Goal: Task Accomplishment & Management: Use online tool/utility

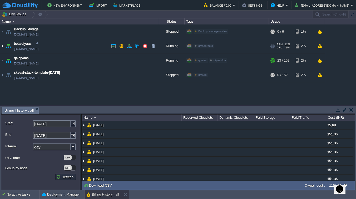
click at [2, 45] on img at bounding box center [2, 46] width 4 height 14
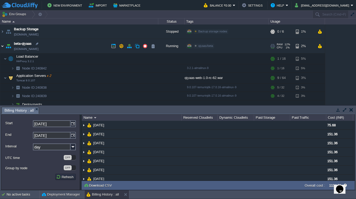
click at [2, 45] on img at bounding box center [2, 46] width 4 height 14
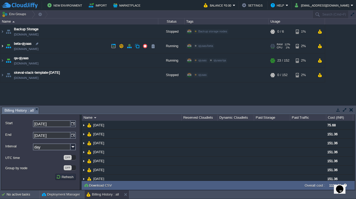
click at [2, 45] on img at bounding box center [2, 46] width 4 height 14
click at [3, 46] on img at bounding box center [2, 46] width 4 height 14
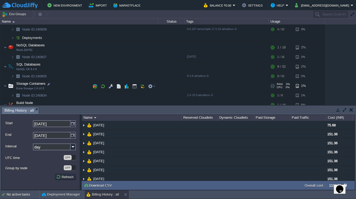
scroll to position [112, 0]
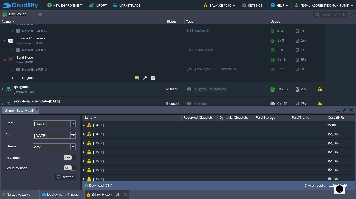
click at [13, 77] on img at bounding box center [12, 78] width 3 height 8
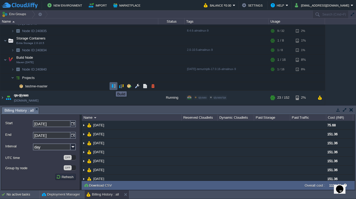
click at [112, 86] on button "button" at bounding box center [113, 86] width 5 height 5
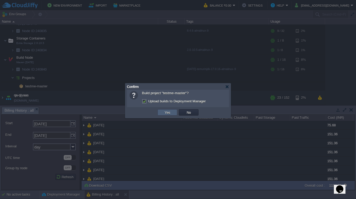
click at [168, 113] on button "Yes" at bounding box center [167, 112] width 9 height 5
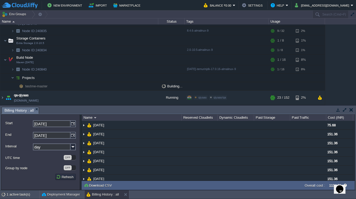
click at [344, 187] on icon "Opens Chat This icon Opens the chat window." at bounding box center [339, 189] width 8 height 8
click at [337, 188] on div "Close Chat This icon closes the chat window." at bounding box center [338, 190] width 6 height 6
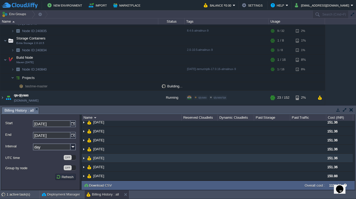
scroll to position [0, 0]
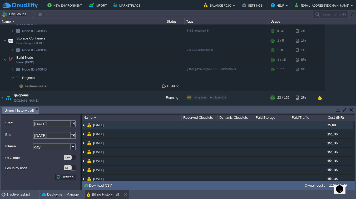
click at [318, 128] on td at bounding box center [308, 125] width 36 height 9
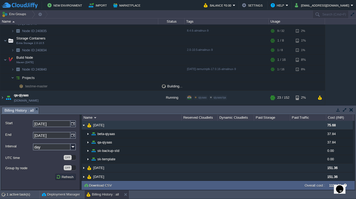
click at [83, 126] on img at bounding box center [84, 125] width 4 height 9
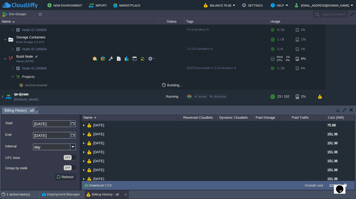
scroll to position [112, 0]
click at [134, 62] on button "button" at bounding box center [134, 59] width 5 height 5
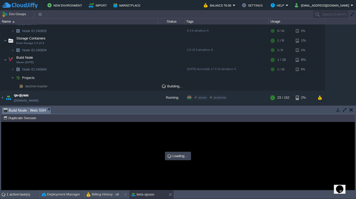
scroll to position [0, 0]
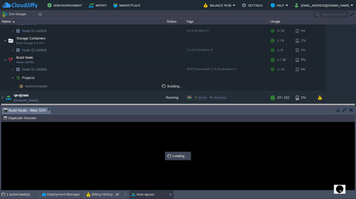
type input "#000000"
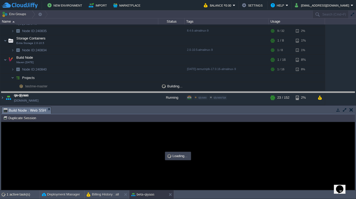
drag, startPoint x: 158, startPoint y: 114, endPoint x: 162, endPoint y: 98, distance: 16.1
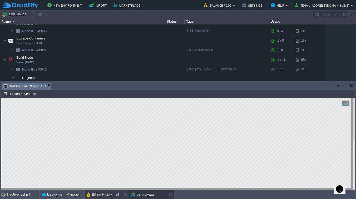
click at [112, 194] on button "Billing History : all" at bounding box center [103, 194] width 32 height 5
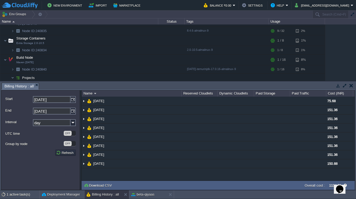
click at [352, 87] on button "button" at bounding box center [351, 85] width 4 height 5
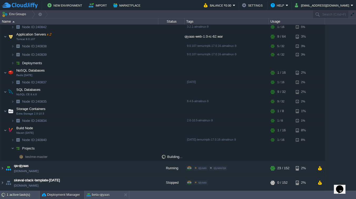
click at [63, 193] on button "Deployment Manager" at bounding box center [61, 194] width 38 height 5
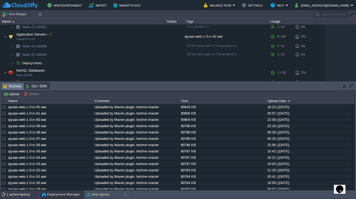
click at [12, 196] on div "1 active task(s)" at bounding box center [23, 194] width 33 height 8
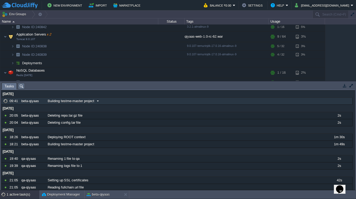
click at [98, 101] on span at bounding box center [97, 101] width 7 height 5
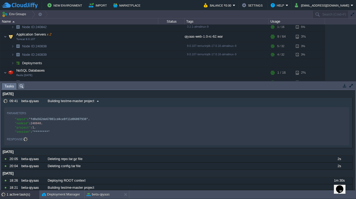
click at [98, 101] on span at bounding box center [97, 101] width 7 height 5
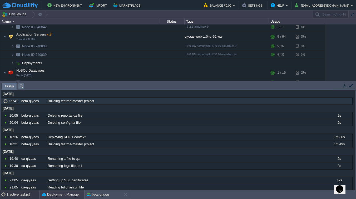
click at [58, 194] on button "Deployment Manager" at bounding box center [61, 194] width 38 height 5
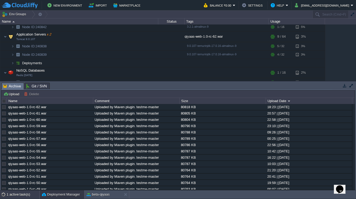
click at [22, 194] on div "1 active task(s)" at bounding box center [23, 194] width 33 height 8
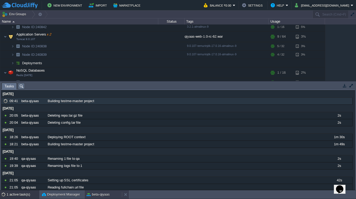
click at [111, 197] on div "beta-qiyaas" at bounding box center [102, 194] width 37 height 8
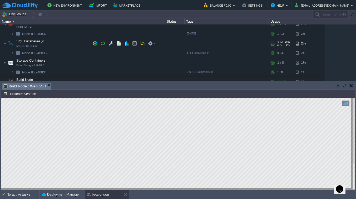
scroll to position [90, 0]
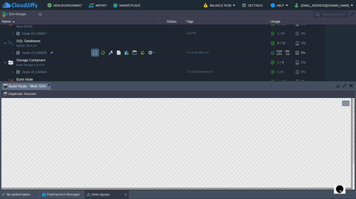
click at [94, 52] on button "button" at bounding box center [95, 52] width 5 height 5
click at [80, 98] on html "Copy: Cmd + C Paste: Cmd + V Settings: Ctrl + Shift + Alt 0" at bounding box center [177, 98] width 353 height 0
type textarea "[INFO] --- exec:3.5.0:java (default-cli) @ qiyaas-web --- Usage: AlterDBv1rc620…"
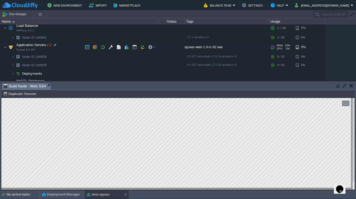
scroll to position [48, 0]
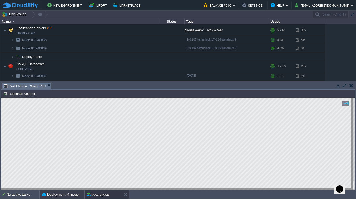
click at [57, 194] on button "Deployment Manager" at bounding box center [61, 194] width 38 height 5
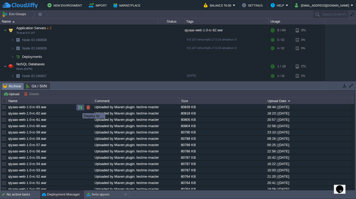
click at [78, 108] on button "button" at bounding box center [80, 107] width 5 height 5
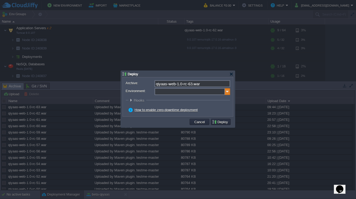
click at [227, 94] on img at bounding box center [227, 91] width 5 height 7
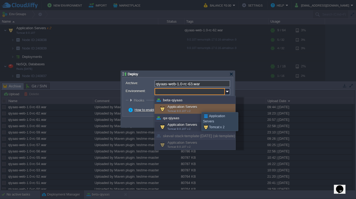
click at [197, 107] on div "Application Servers Tomcat 9.0.107 x 2" at bounding box center [194, 109] width 81 height 10
type input "Application Servers (beta-qiyaas)"
type input "ROOT-406"
radio input "false"
radio input "true"
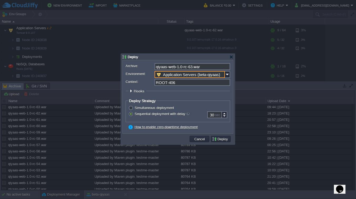
click at [179, 85] on input "ROOT-406" at bounding box center [192, 82] width 76 height 7
type input "ROOT"
click at [224, 138] on button "Deploy" at bounding box center [221, 139] width 18 height 5
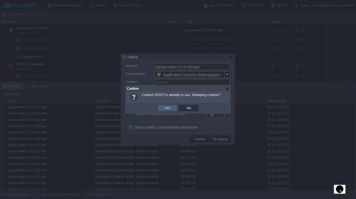
click at [161, 106] on td "Yes" at bounding box center [167, 108] width 20 height 6
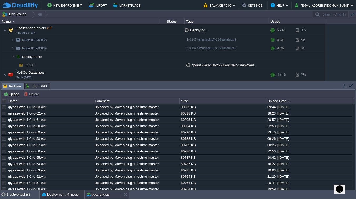
click at [103, 196] on button "beta-qiyaas" at bounding box center [98, 194] width 23 height 5
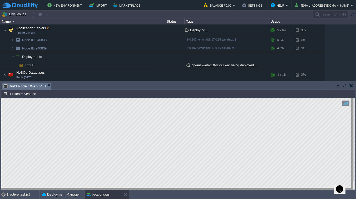
type textarea "mvn exec:java -Dexec.mainClass="com.abuhaadiya.testme.standalone.data.script.v …"
